Goal: Task Accomplishment & Management: Complete application form

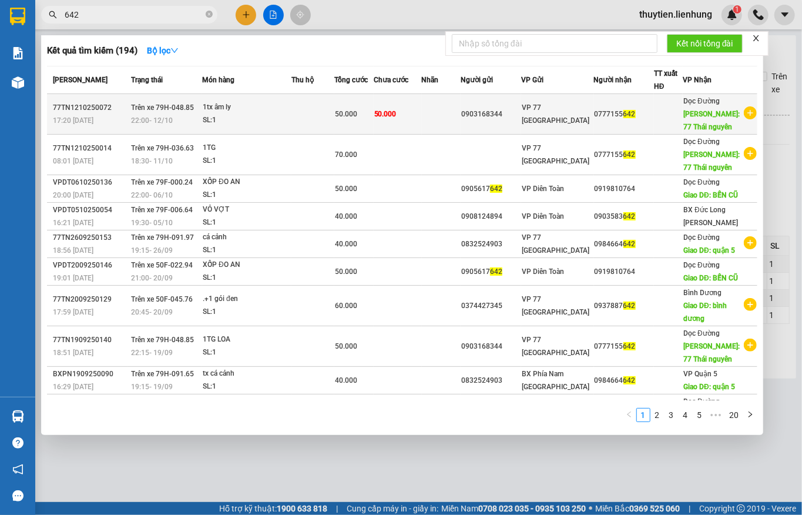
type input "642"
click at [177, 128] on td "Trên xe 79H-048.85 22:00 - 12/10" at bounding box center [165, 114] width 74 height 41
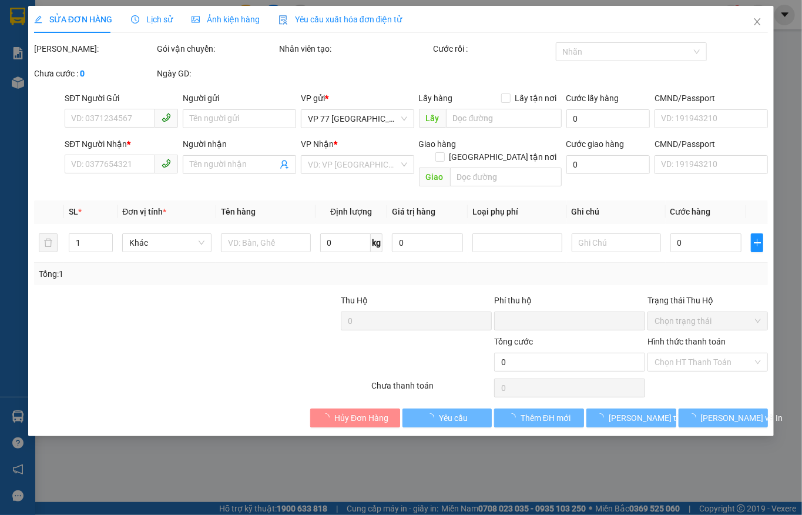
click at [675, 352] on div "Hình thức thanh toán" at bounding box center [708, 344] width 121 height 18
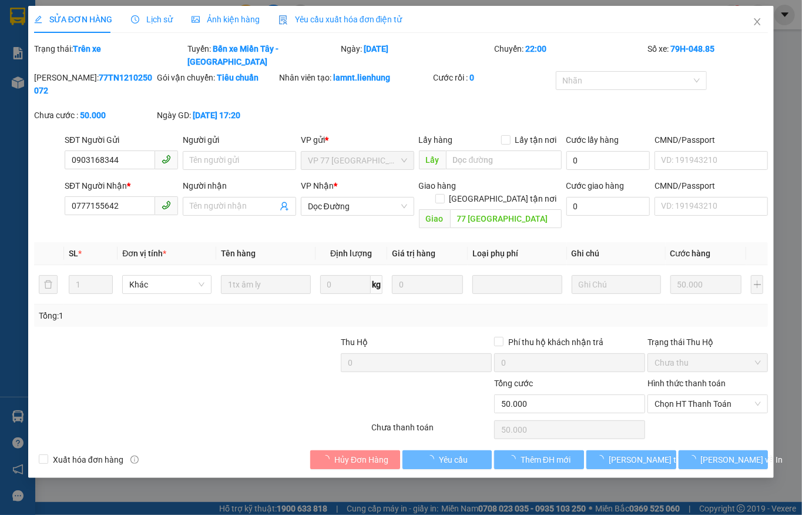
type input "0903168344"
type input "0777155642"
type input "77 Thái nguyên"
type input "0"
type input "50.000"
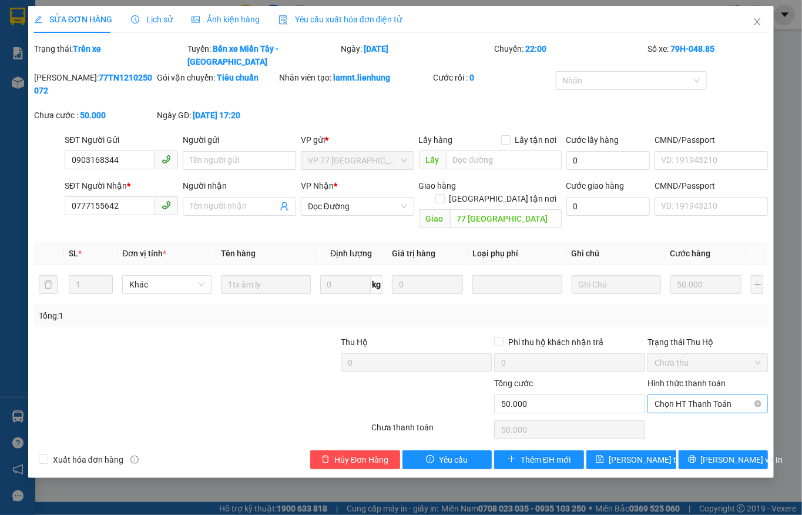
click at [687, 395] on span "Chọn HT Thanh Toán" at bounding box center [708, 404] width 106 height 18
click at [687, 389] on div "Tại văn phòng" at bounding box center [708, 389] width 106 height 13
type input "0"
click at [663, 450] on button "Lưu thay đổi" at bounding box center [632, 459] width 90 height 19
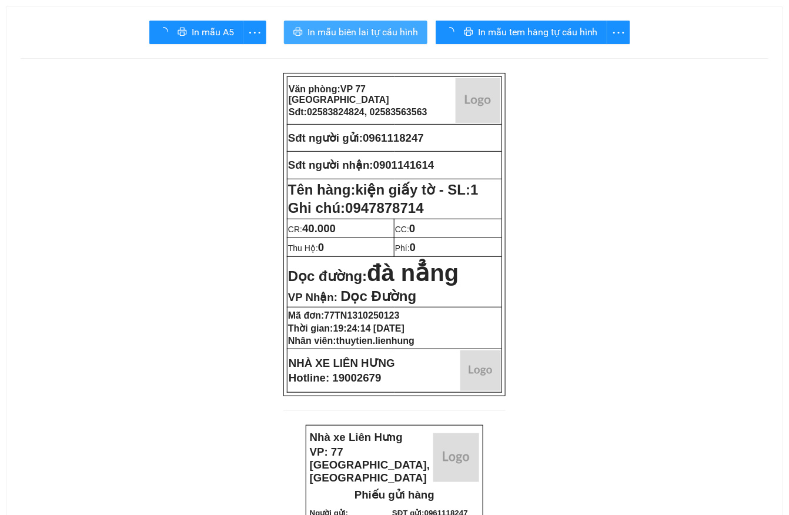
click at [419, 24] on button "In mẫu biên lai tự cấu hình" at bounding box center [355, 33] width 143 height 24
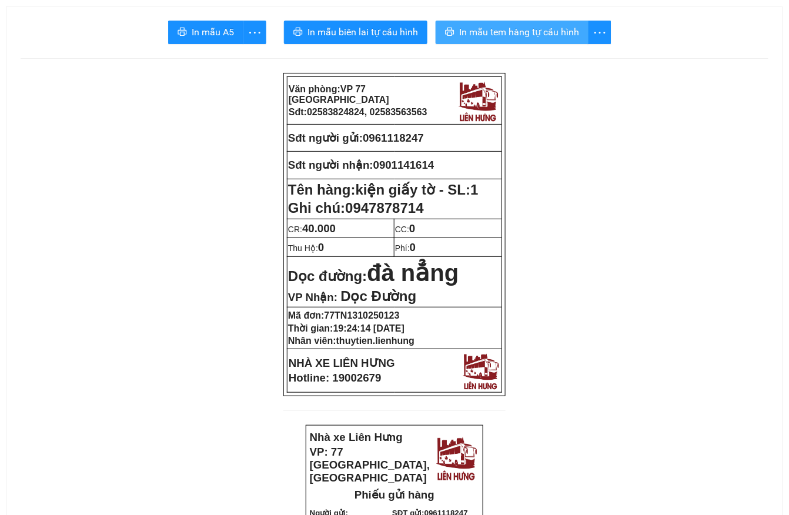
click at [549, 36] on span "In mẫu tem hàng tự cấu hình" at bounding box center [519, 32] width 120 height 15
